Goal: Navigation & Orientation: Find specific page/section

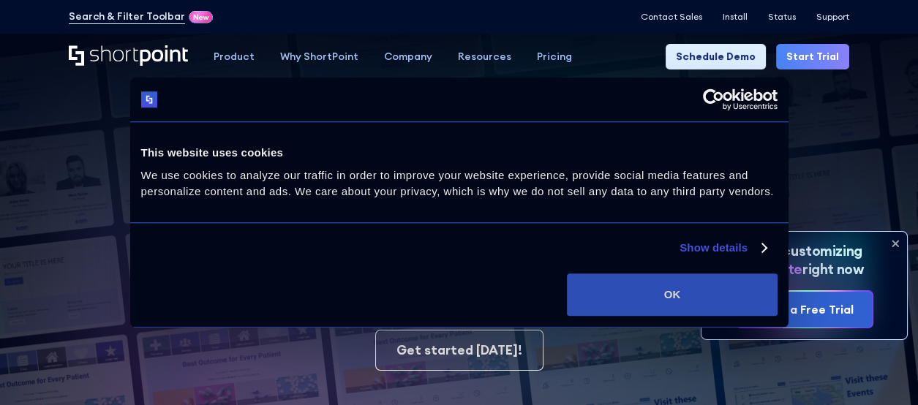
click at [657, 301] on button "OK" at bounding box center [672, 295] width 210 height 42
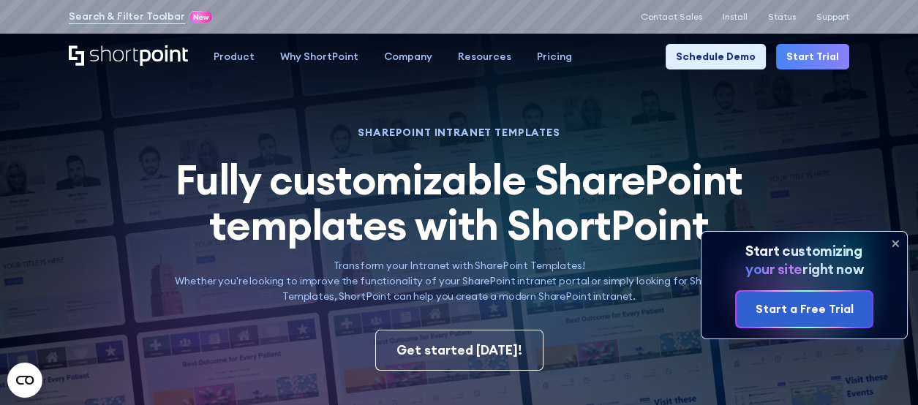
click at [894, 242] on icon at bounding box center [896, 244] width 6 height 6
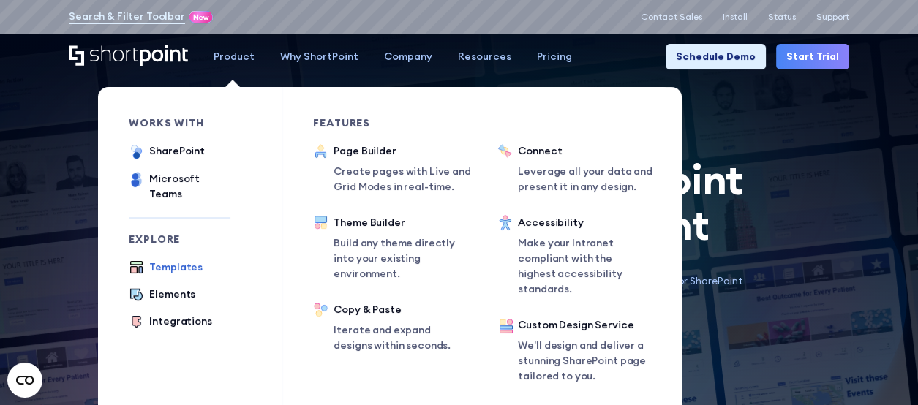
click at [241, 50] on div "Product" at bounding box center [234, 56] width 41 height 15
click at [364, 162] on div "Page Builder Create pages with Live and Grid Modes in real-time." at bounding box center [407, 168] width 146 height 51
